Goal: Obtain resource: Obtain resource

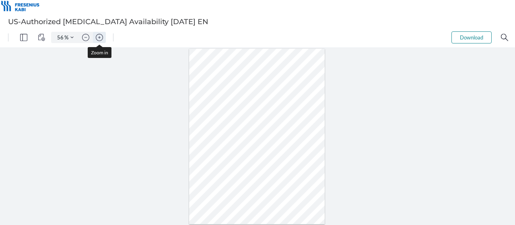
click at [101, 35] on img "Zoom in" at bounding box center [99, 37] width 7 height 7
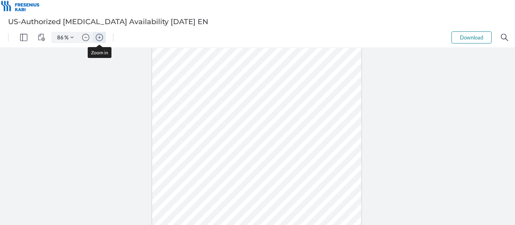
type input "111"
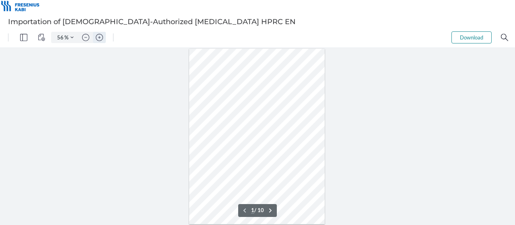
click at [99, 39] on img "Zoom in" at bounding box center [99, 37] width 7 height 7
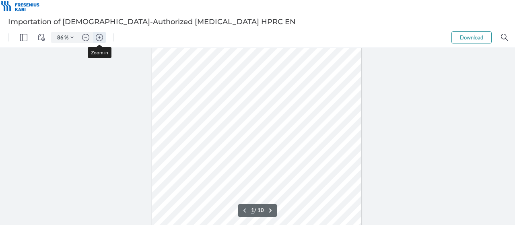
click at [99, 39] on img "Zoom in" at bounding box center [99, 37] width 7 height 7
type input "111"
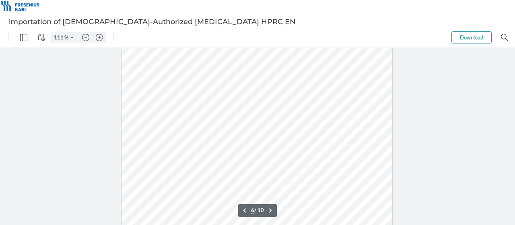
scroll to position [1888, 0]
type input "2"
